Goal: Information Seeking & Learning: Learn about a topic

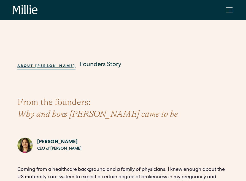
scroll to position [83, 0]
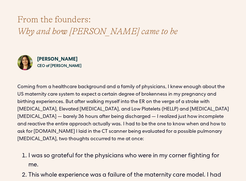
click at [115, 132] on p "Coming from a healthcare background and a family of physicians, I knew enough a…" at bounding box center [123, 114] width 212 height 60
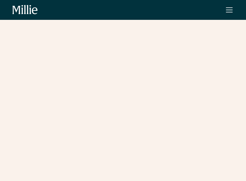
scroll to position [5, 0]
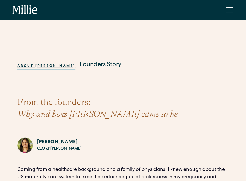
scroll to position [347, 0]
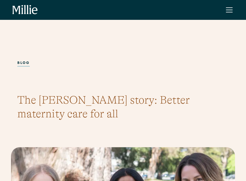
scroll to position [236, 0]
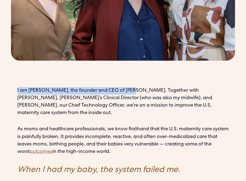
drag, startPoint x: 128, startPoint y: 90, endPoint x: 13, endPoint y: 89, distance: 115.1
type textarea "**********"
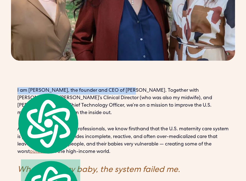
copy p "I am Anu Sharma, the founder and CEO of Millie."
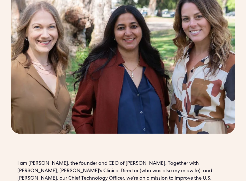
scroll to position [248, 0]
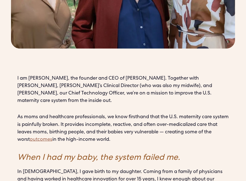
click at [158, 152] on h4 "When I had my baby, the system failed me." at bounding box center [123, 158] width 212 height 12
drag, startPoint x: 28, startPoint y: 78, endPoint x: 56, endPoint y: 76, distance: 27.6
type textarea "**********"
click at [56, 76] on p "I am [PERSON_NAME], the founder and CEO of [PERSON_NAME]. Together with [PERSON…" at bounding box center [123, 90] width 212 height 30
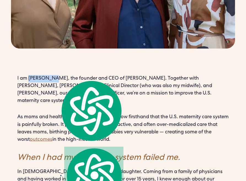
copy p "Anu Sharma"
click at [96, 114] on p "As moms and healthcare professionals, we know firsthand that the U.S. maternity…" at bounding box center [123, 129] width 212 height 30
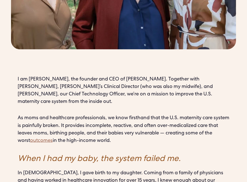
click at [28, 114] on p "As moms and healthcare professionals, we know firsthand that the U.S. maternity…" at bounding box center [124, 129] width 212 height 30
